Goal: Task Accomplishment & Management: Complete application form

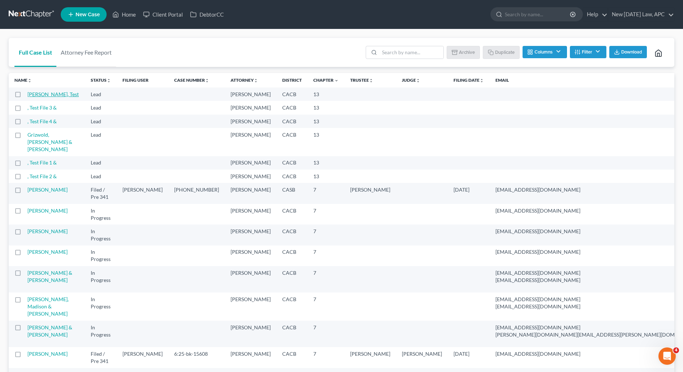
click at [32, 94] on link "[PERSON_NAME], Test" at bounding box center [52, 94] width 51 height 6
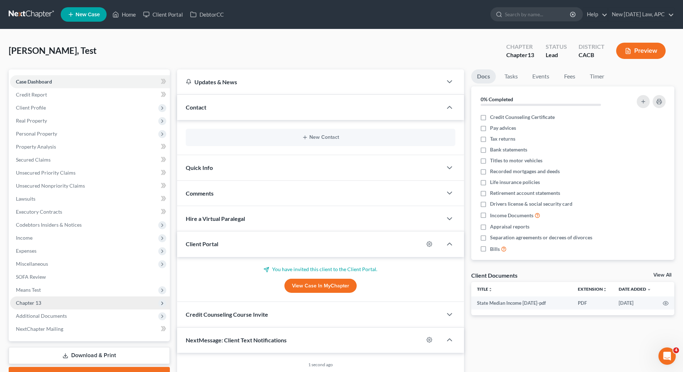
click at [46, 298] on span "Chapter 13" at bounding box center [90, 302] width 160 height 13
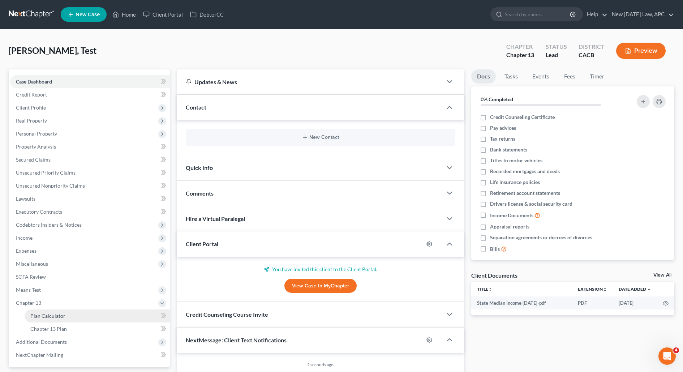
click at [62, 316] on span "Plan Calculator" at bounding box center [47, 316] width 35 height 6
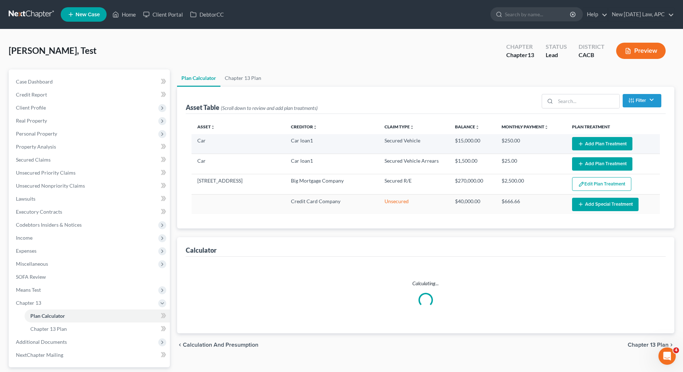
select select "59"
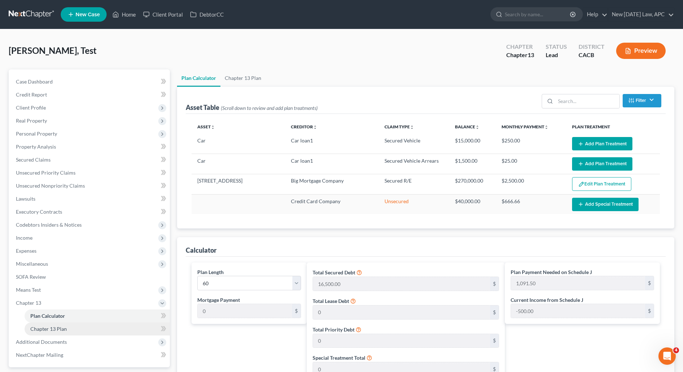
click at [55, 330] on span "Chapter 13 Plan" at bounding box center [48, 329] width 36 height 6
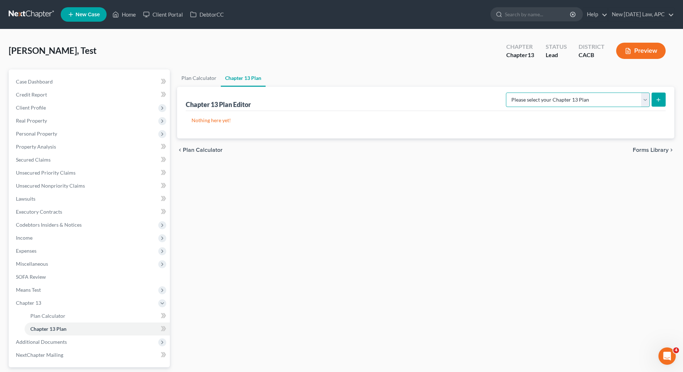
click at [582, 96] on select "Please select your Chapter 13 Plan [GEOGRAPHIC_DATA] of [US_STATE] - Effective …" at bounding box center [578, 99] width 144 height 14
select select "1"
click at [521, 92] on select "Please select your Chapter 13 Plan [GEOGRAPHIC_DATA] of [US_STATE] - Effective …" at bounding box center [578, 99] width 144 height 14
click at [657, 104] on button "submit" at bounding box center [658, 99] width 14 height 14
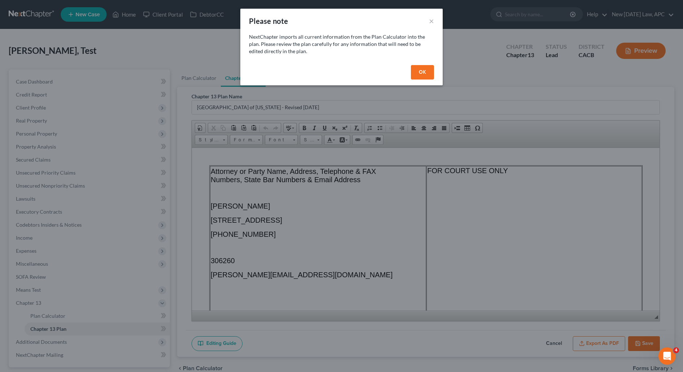
click at [415, 75] on button "OK" at bounding box center [422, 72] width 23 height 14
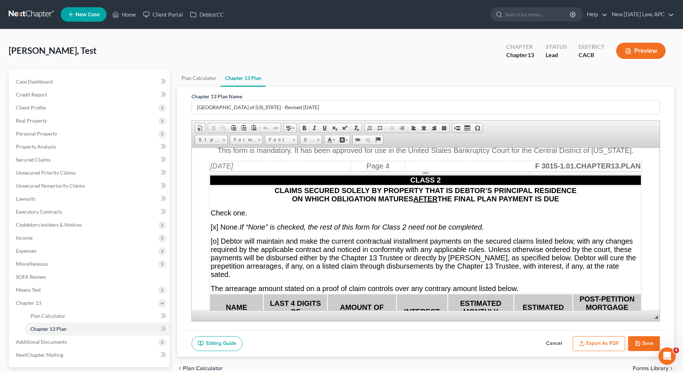
scroll to position [3097, 0]
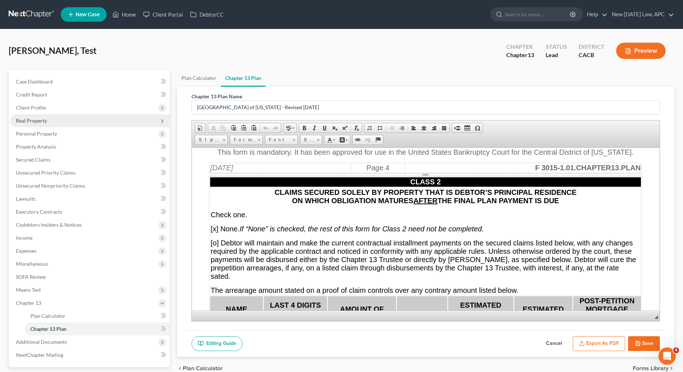
click at [35, 120] on span "Real Property" at bounding box center [31, 120] width 31 height 6
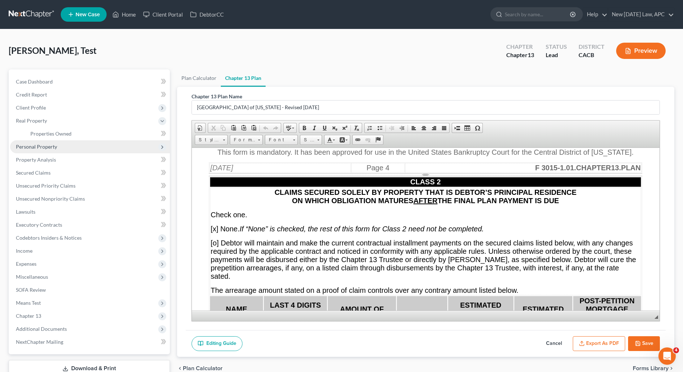
click at [38, 146] on span "Personal Property" at bounding box center [36, 146] width 41 height 6
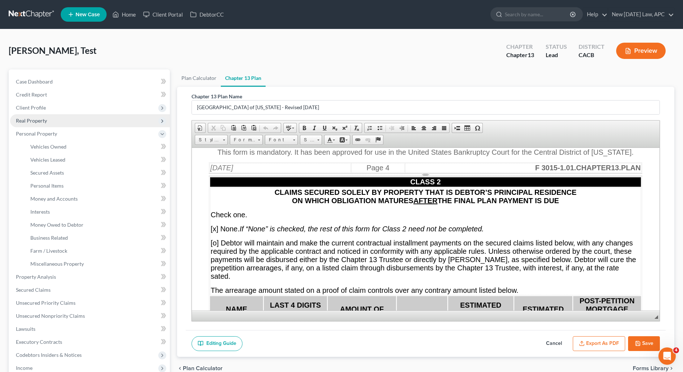
click at [38, 114] on span "Real Property" at bounding box center [90, 120] width 160 height 13
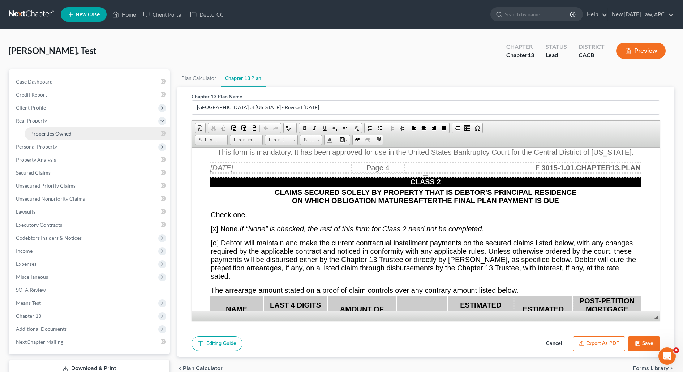
click at [36, 136] on link "Properties Owned" at bounding box center [97, 133] width 145 height 13
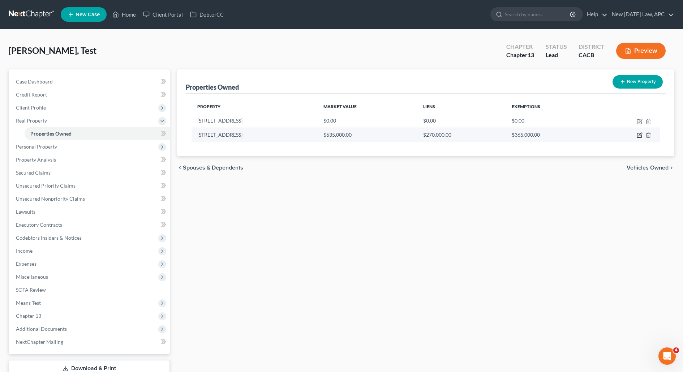
click at [638, 134] on icon "button" at bounding box center [640, 135] width 6 height 6
select select "4"
select select "0"
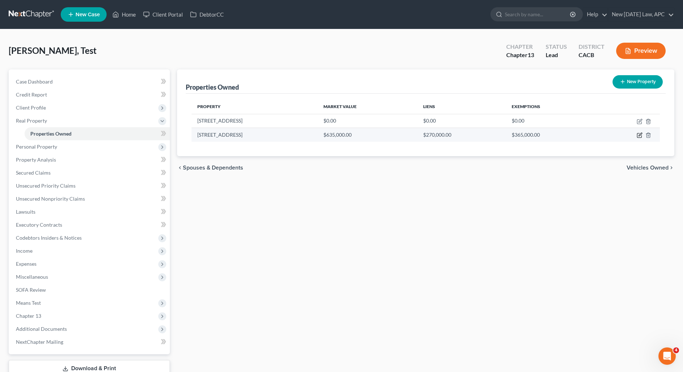
select select "0"
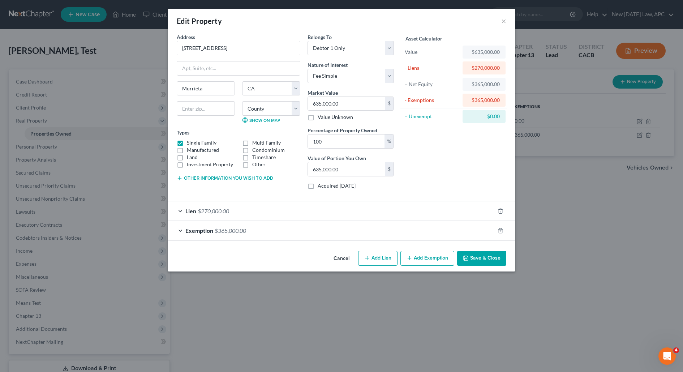
click at [212, 205] on div "Lien $270,000.00" at bounding box center [331, 210] width 327 height 19
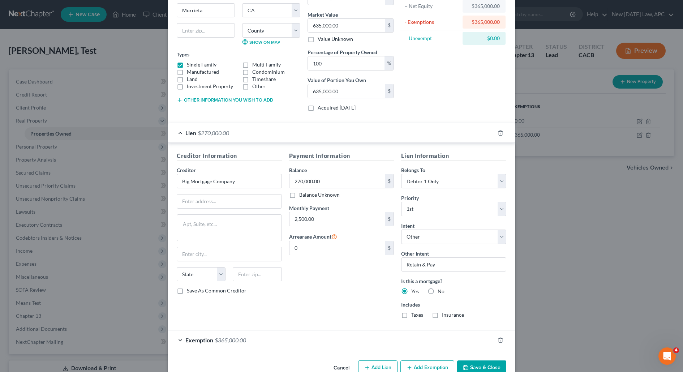
scroll to position [92, 0]
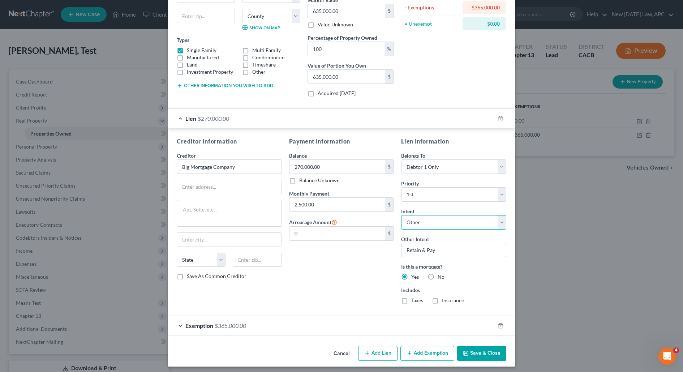
click at [431, 221] on select "Select Surrender Redeem Reaffirm Avoid Other" at bounding box center [453, 222] width 105 height 14
select select "1"
click at [401, 229] on select "Select Surrender Redeem Reaffirm Avoid Other" at bounding box center [453, 222] width 105 height 14
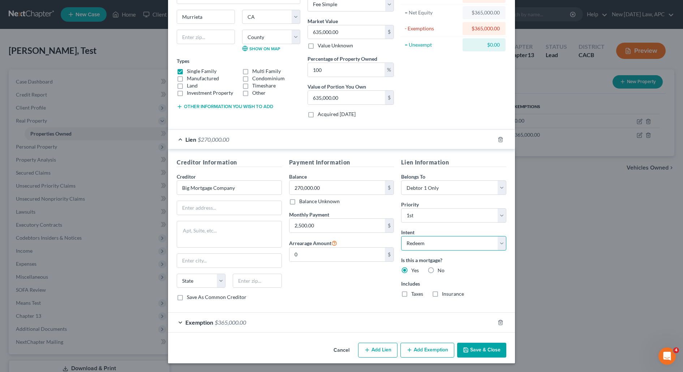
scroll to position [68, 0]
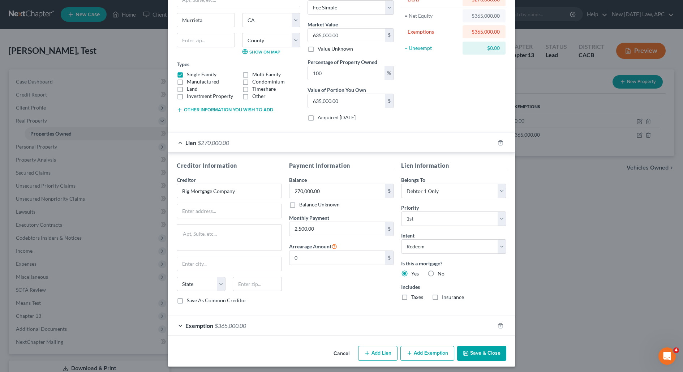
click at [467, 350] on icon "button" at bounding box center [466, 353] width 6 height 6
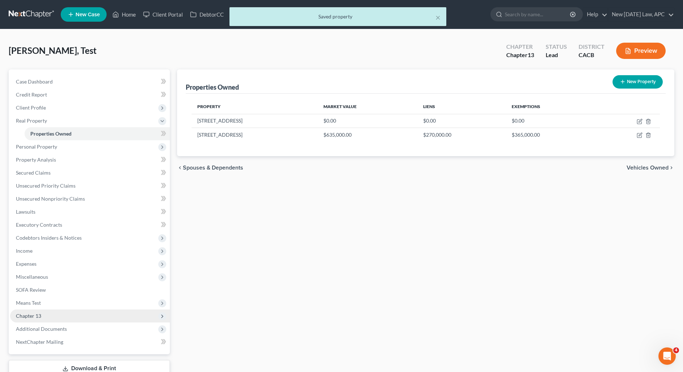
click at [50, 317] on span "Chapter 13" at bounding box center [90, 315] width 160 height 13
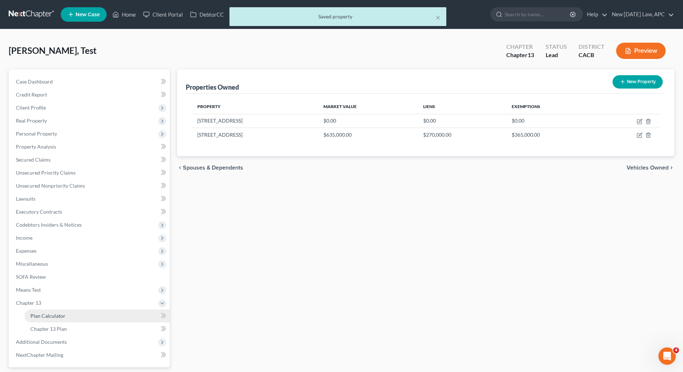
click at [71, 310] on link "Plan Calculator" at bounding box center [97, 315] width 145 height 13
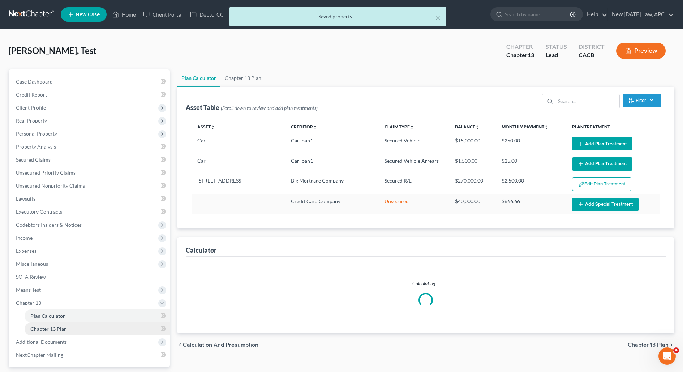
click at [50, 327] on span "Chapter 13 Plan" at bounding box center [48, 329] width 36 height 6
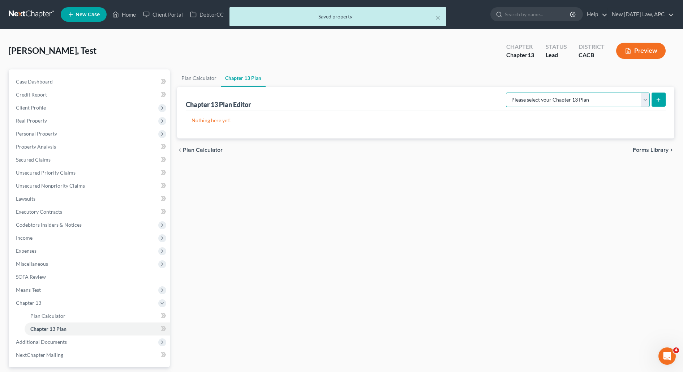
click at [563, 99] on select "Please select your Chapter 13 Plan [GEOGRAPHIC_DATA] of [US_STATE] - Effective …" at bounding box center [578, 99] width 144 height 14
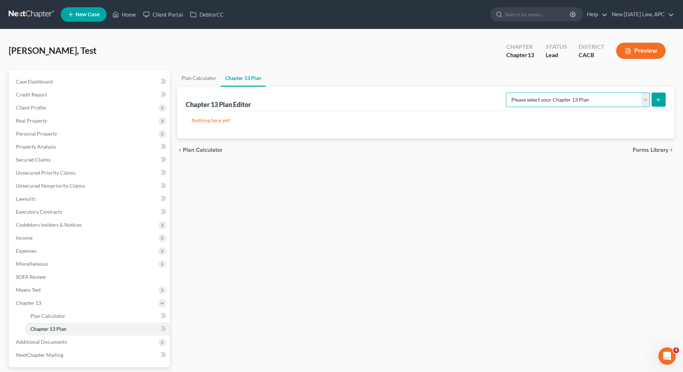
select select "1"
click at [521, 92] on select "Please select your Chapter 13 Plan [GEOGRAPHIC_DATA] of [US_STATE] - Effective …" at bounding box center [578, 99] width 144 height 14
click at [660, 99] on icon "submit" at bounding box center [658, 100] width 6 height 6
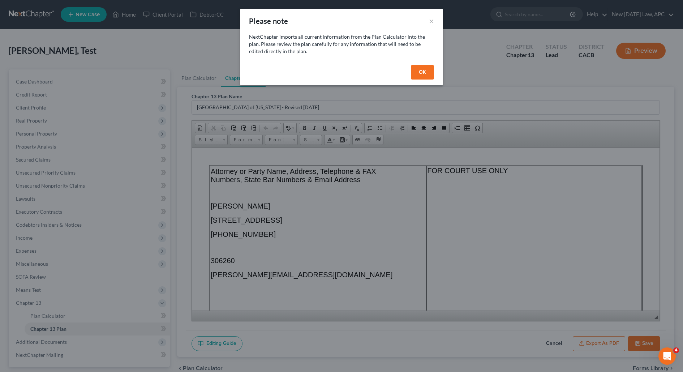
click at [425, 72] on button "OK" at bounding box center [422, 72] width 23 height 14
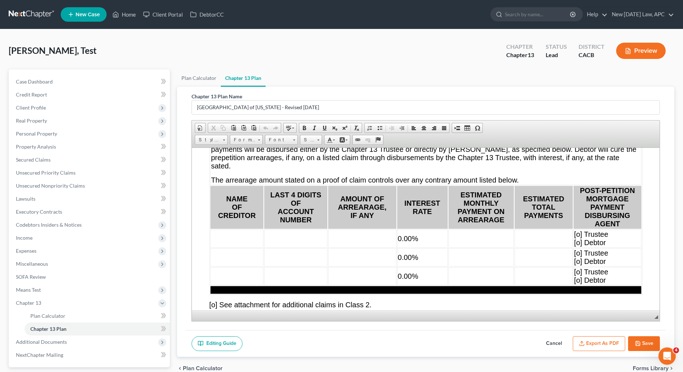
scroll to position [3210, 0]
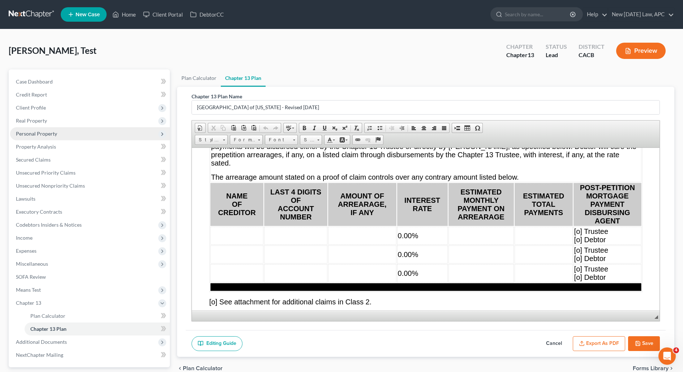
click at [56, 134] on span "Personal Property" at bounding box center [90, 133] width 160 height 13
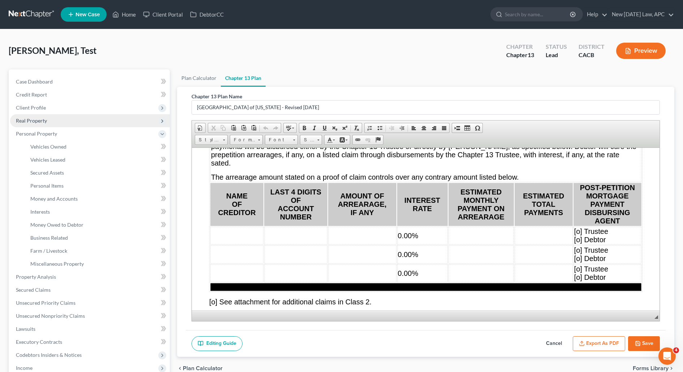
click at [65, 120] on span "Real Property" at bounding box center [90, 120] width 160 height 13
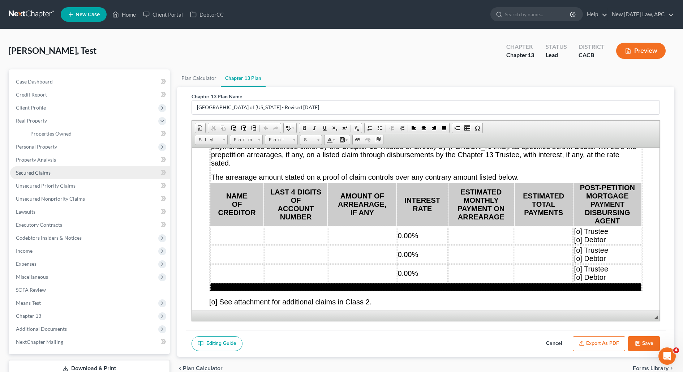
click at [47, 171] on span "Secured Claims" at bounding box center [33, 172] width 35 height 6
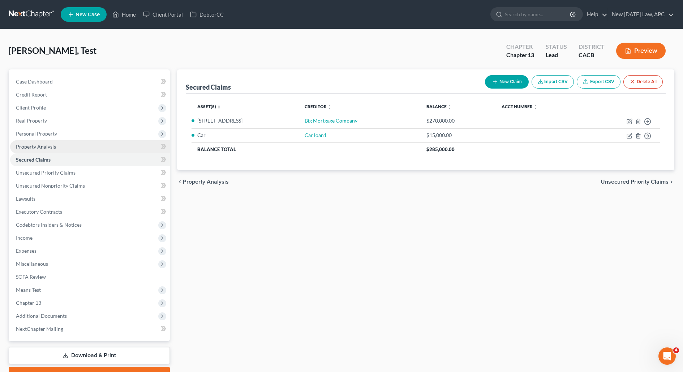
click at [48, 145] on span "Property Analysis" at bounding box center [36, 146] width 40 height 6
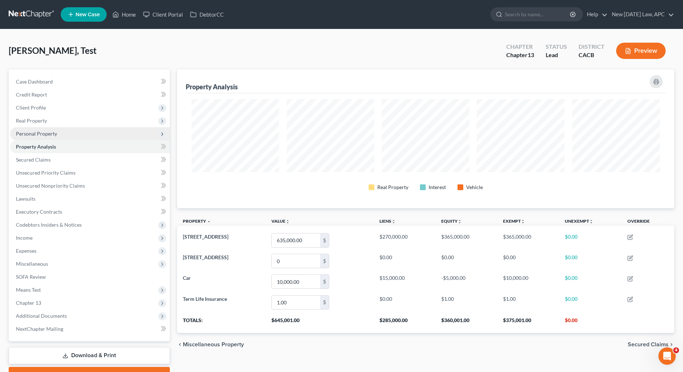
scroll to position [138, 497]
click at [47, 134] on span "Personal Property" at bounding box center [36, 133] width 41 height 6
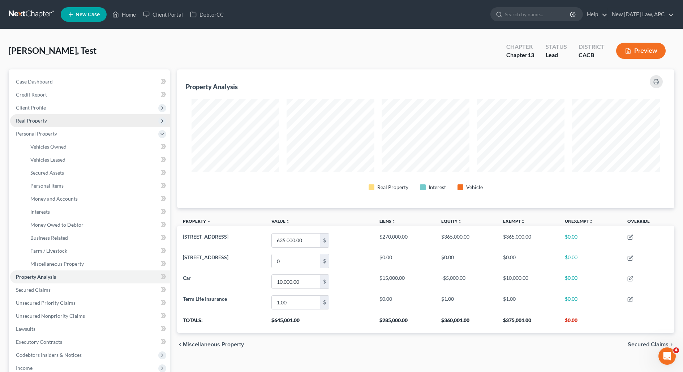
click at [48, 121] on span "Real Property" at bounding box center [90, 120] width 160 height 13
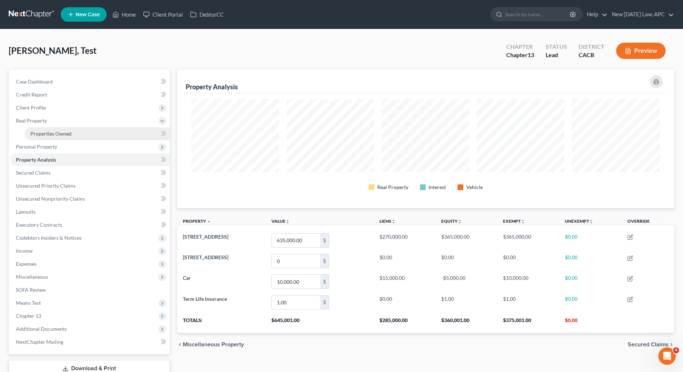
click at [47, 132] on span "Properties Owned" at bounding box center [50, 133] width 41 height 6
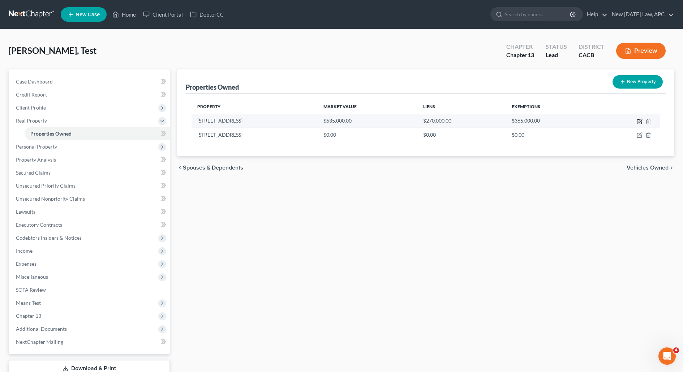
click at [638, 120] on icon "button" at bounding box center [640, 122] width 6 height 6
select select "4"
select select "0"
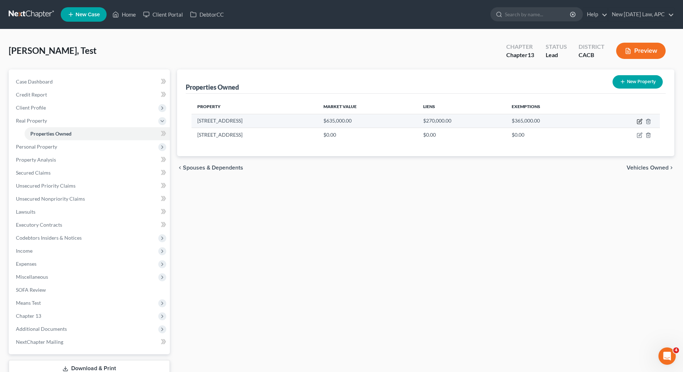
select select "0"
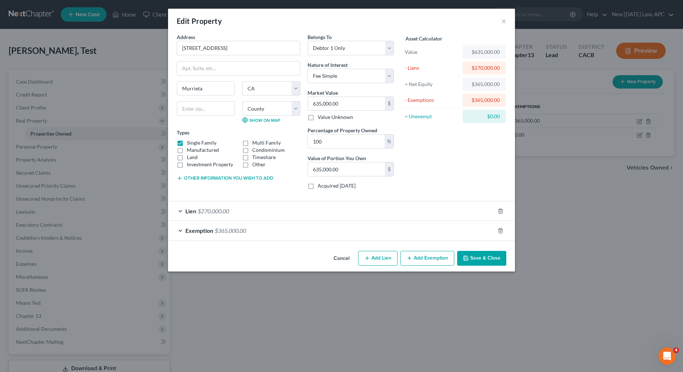
click at [363, 211] on div "Lien $270,000.00" at bounding box center [331, 210] width 327 height 19
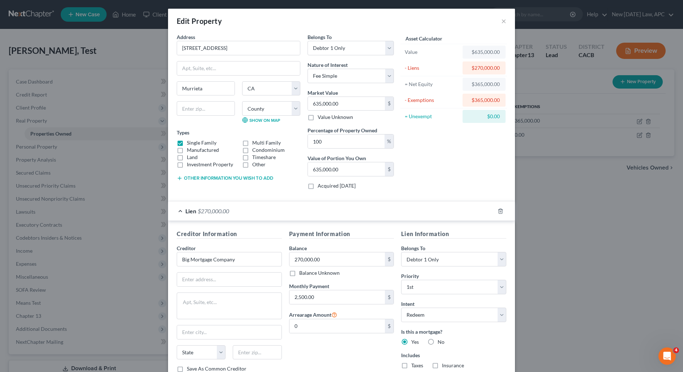
scroll to position [68, 0]
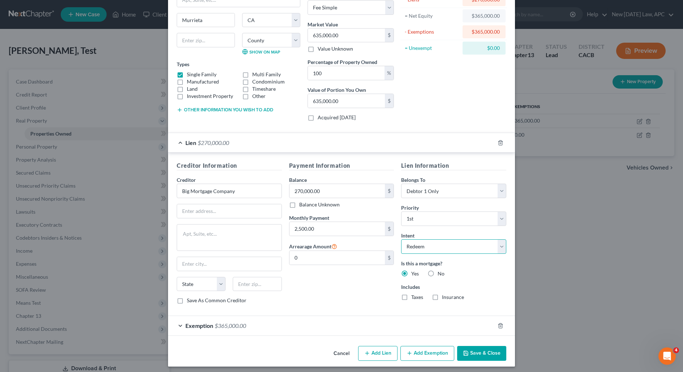
click at [428, 247] on select "Select Surrender Redeem Reaffirm Avoid Other" at bounding box center [453, 246] width 105 height 14
select select "4"
click at [401, 239] on select "Select Surrender Redeem Reaffirm Avoid Other" at bounding box center [453, 246] width 105 height 14
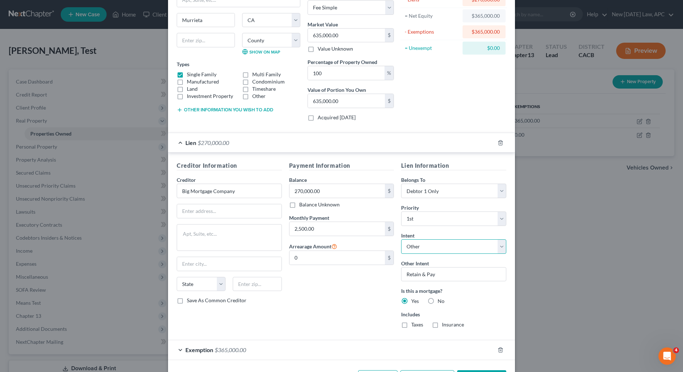
scroll to position [92, 0]
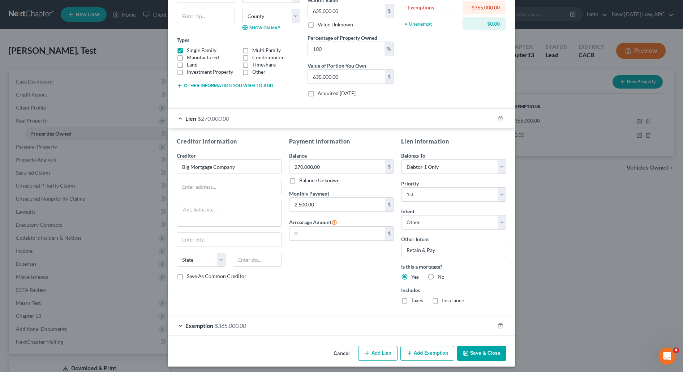
click at [478, 353] on button "Save & Close" at bounding box center [481, 353] width 49 height 15
